Goal: Understand process/instructions

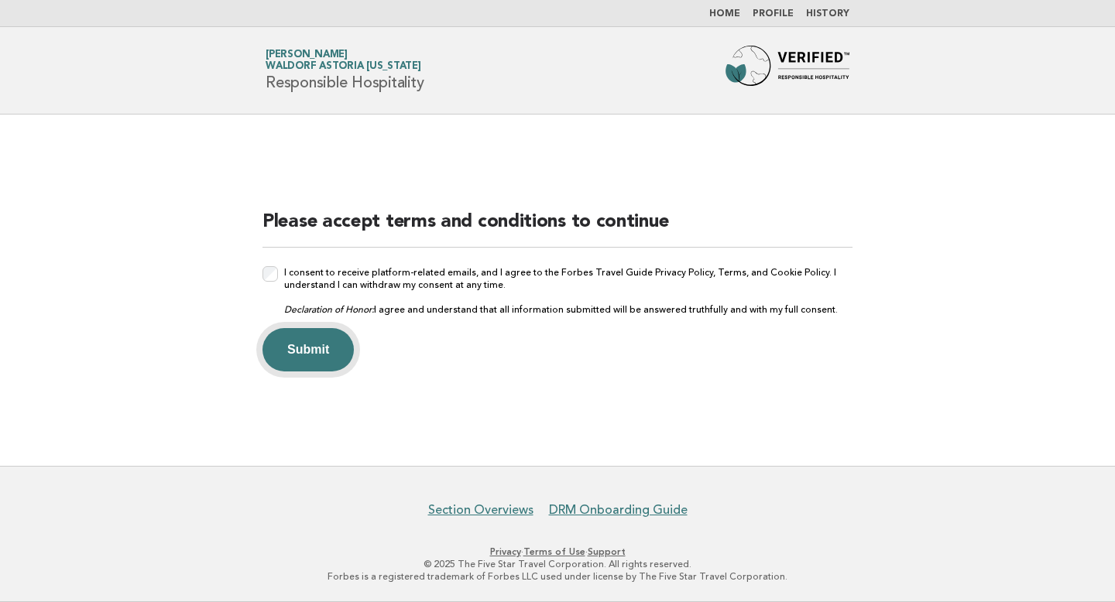
click at [326, 350] on button "Submit" at bounding box center [307, 349] width 91 height 43
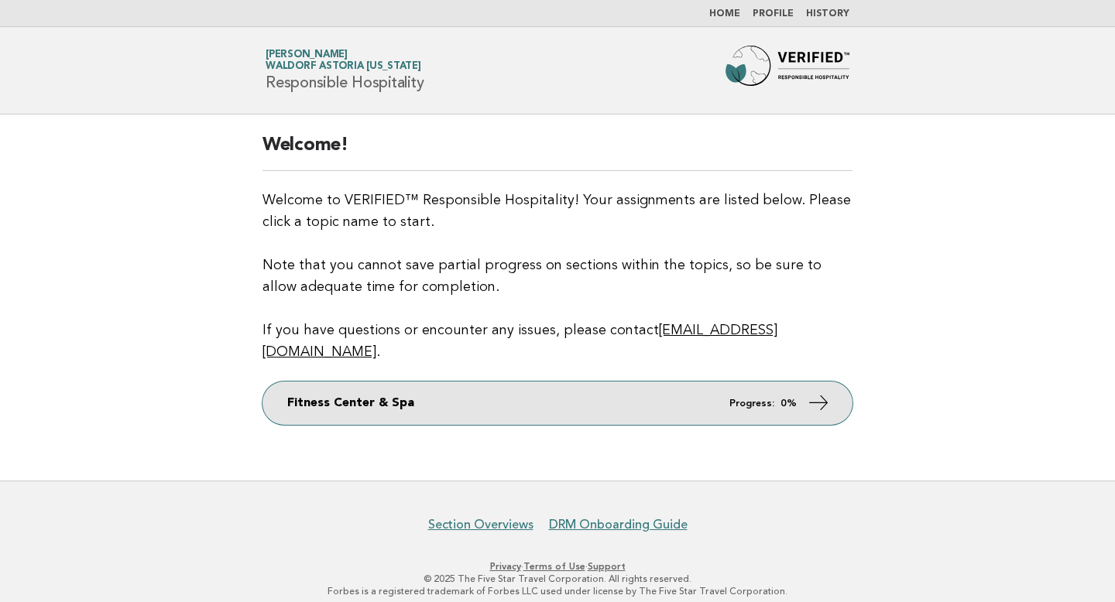
click at [824, 392] on icon at bounding box center [818, 403] width 22 height 22
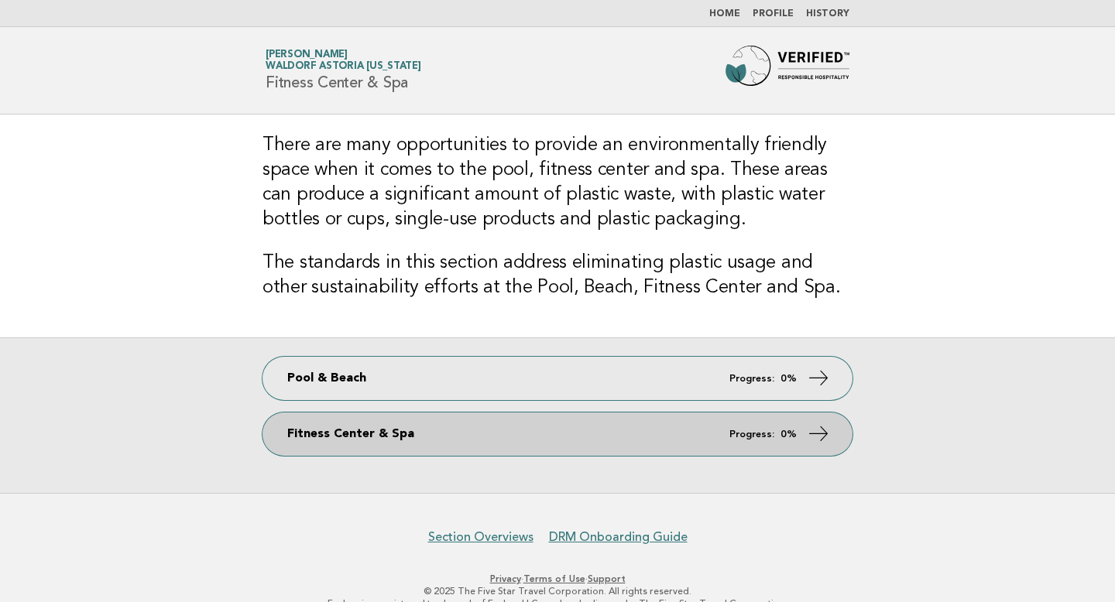
click at [814, 428] on icon at bounding box center [818, 434] width 22 height 22
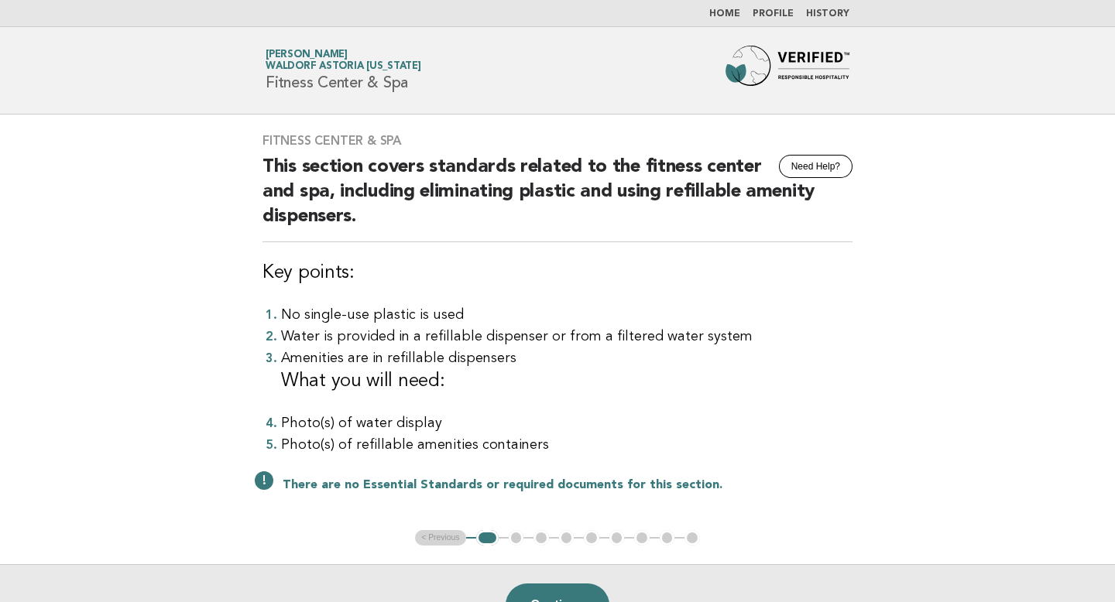
click at [856, 452] on div "Fitness Center & Spa Need Help? This section covers standards related to the fi…" at bounding box center [557, 323] width 627 height 416
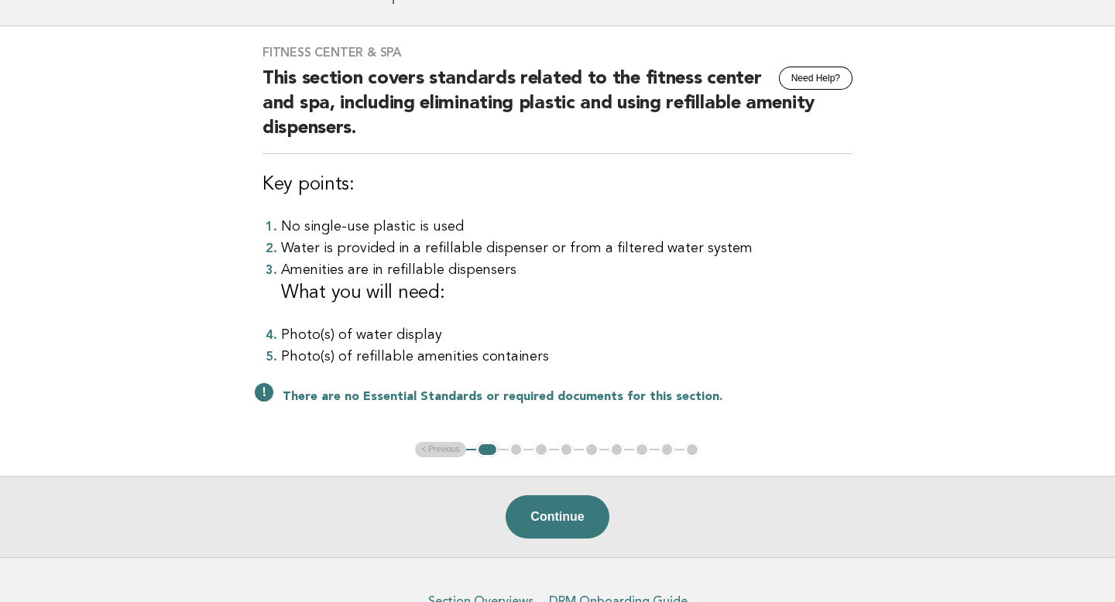
scroll to position [93, 0]
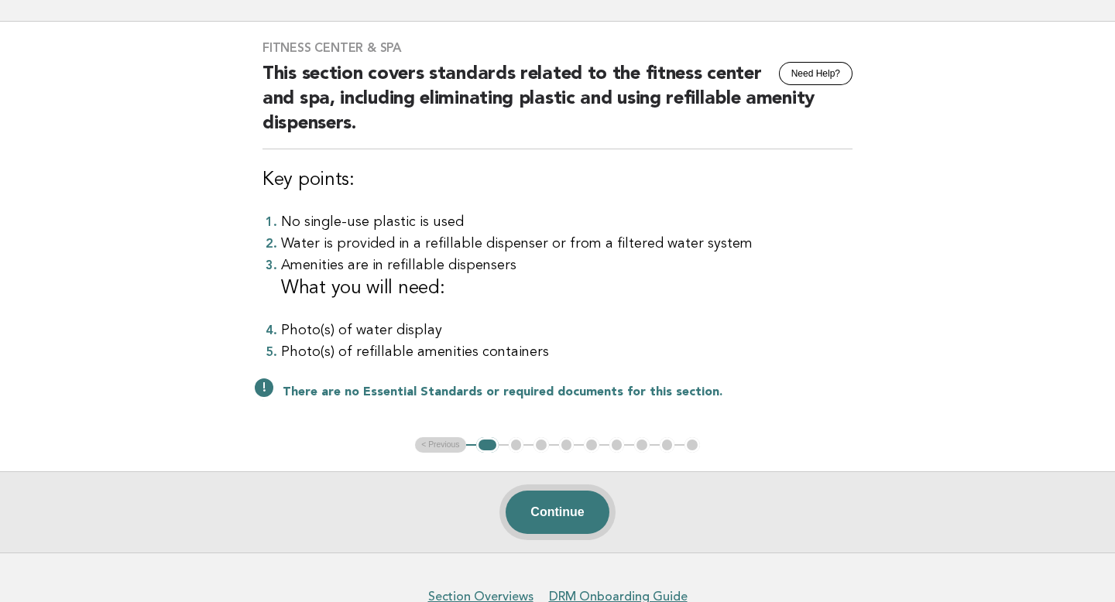
click at [545, 524] on button "Continue" at bounding box center [556, 512] width 103 height 43
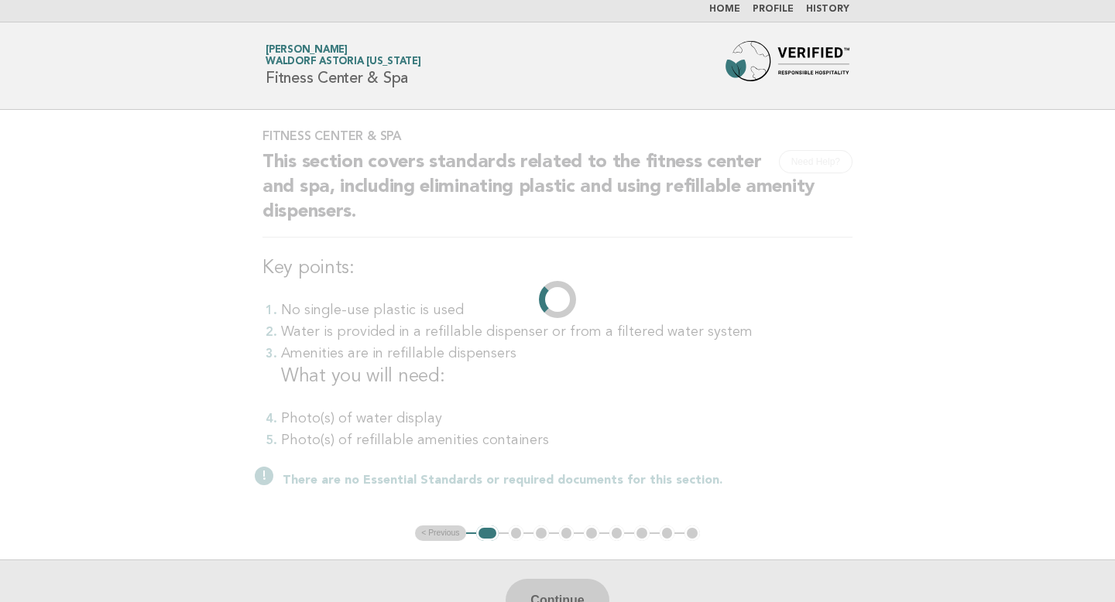
scroll to position [0, 0]
